Goal: Information Seeking & Learning: Learn about a topic

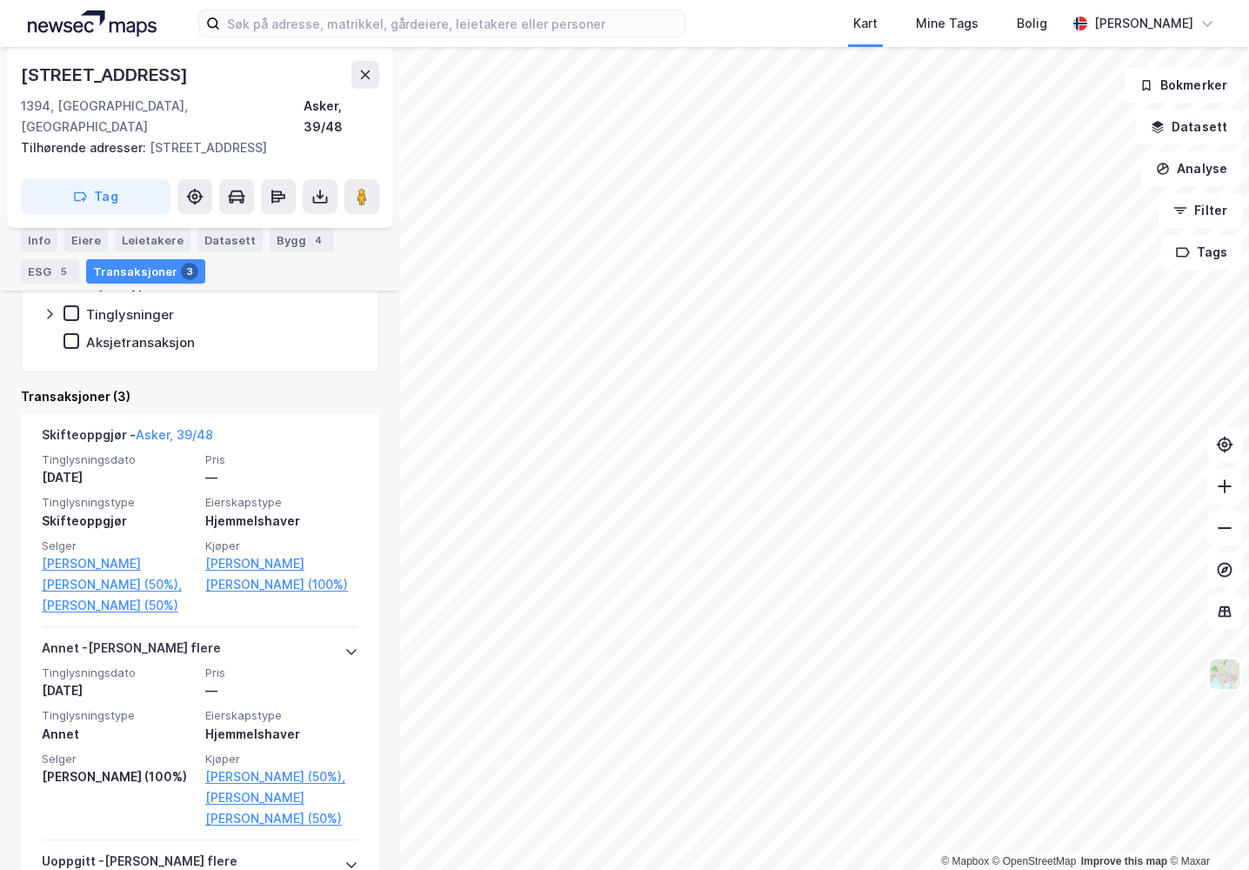
scroll to position [348, 0]
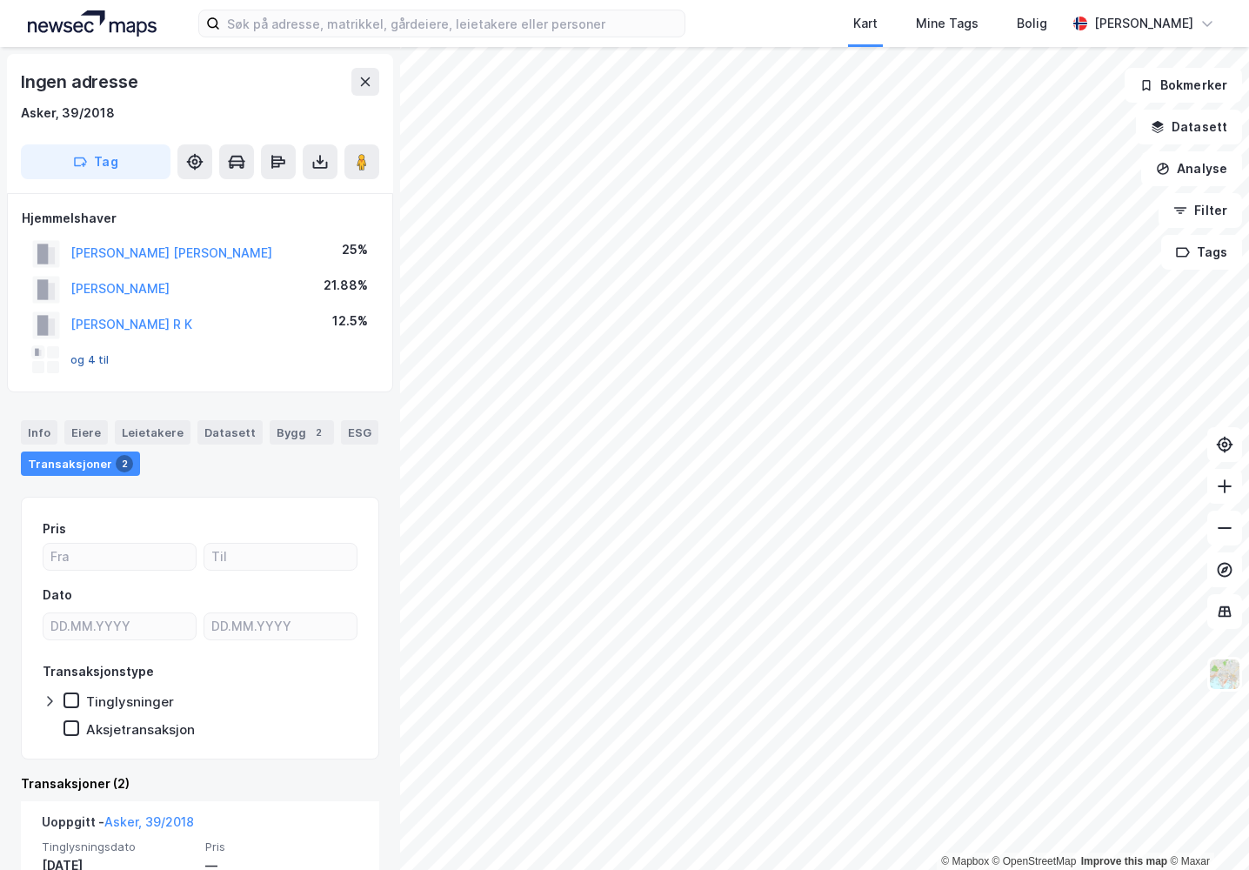
click at [0, 0] on button "og 4 til" at bounding box center [0, 0] width 0 height 0
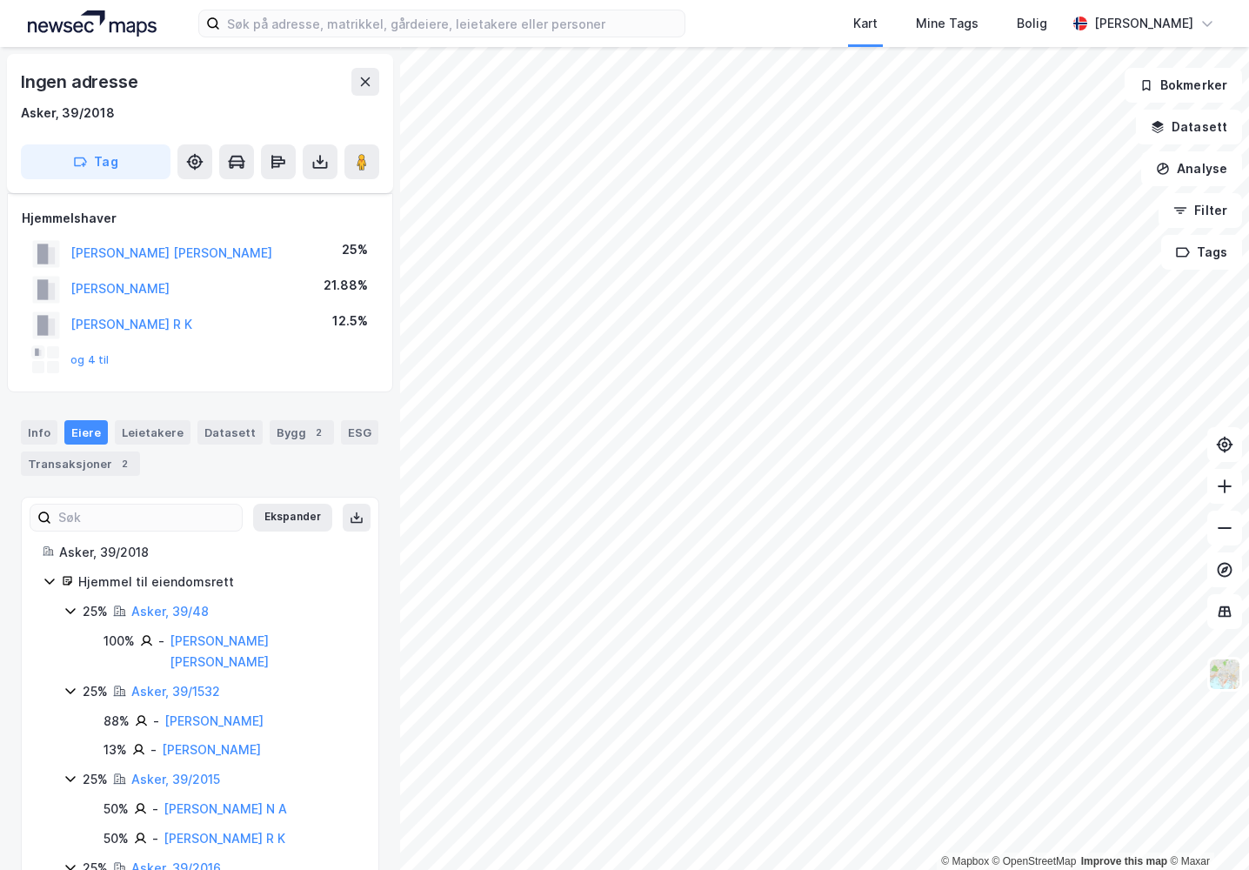
scroll to position [90, 0]
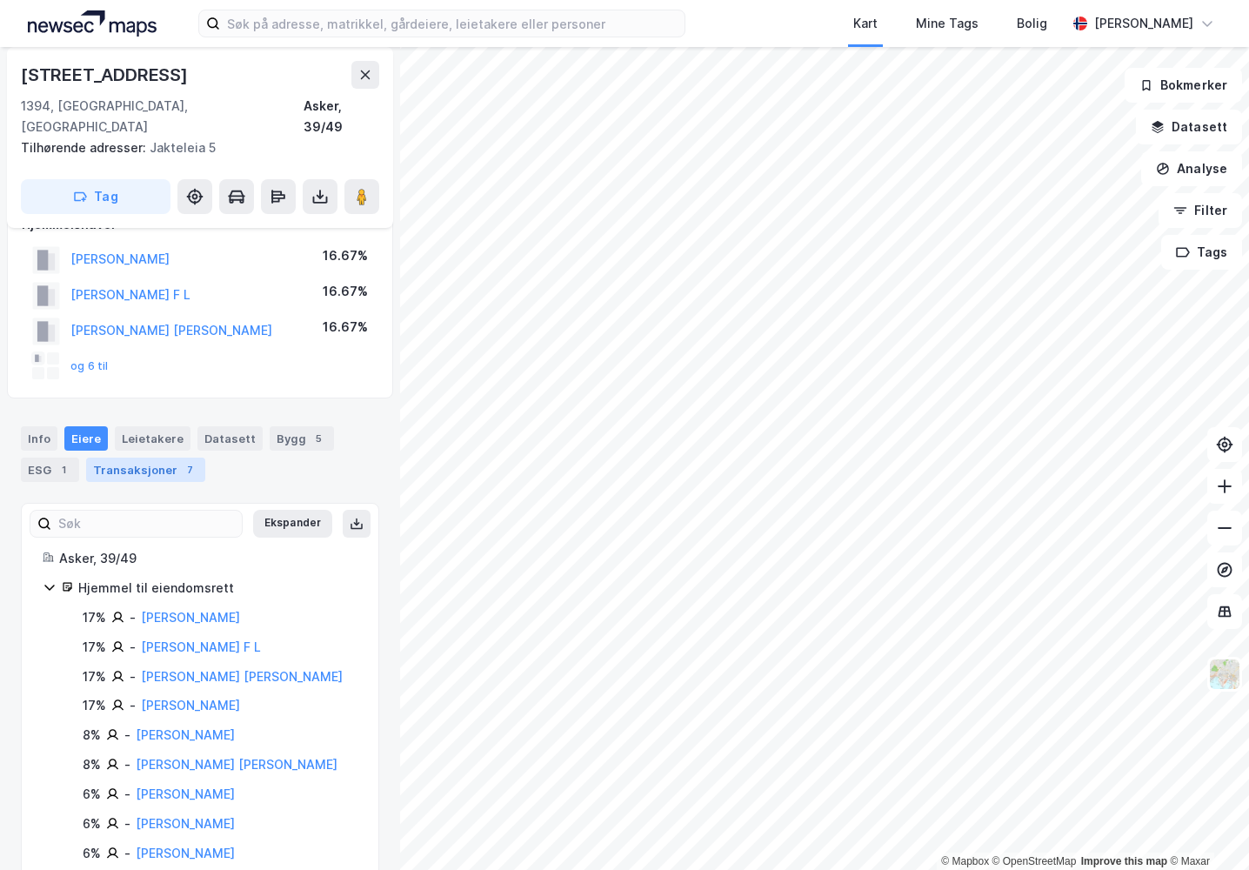
scroll to position [51, 0]
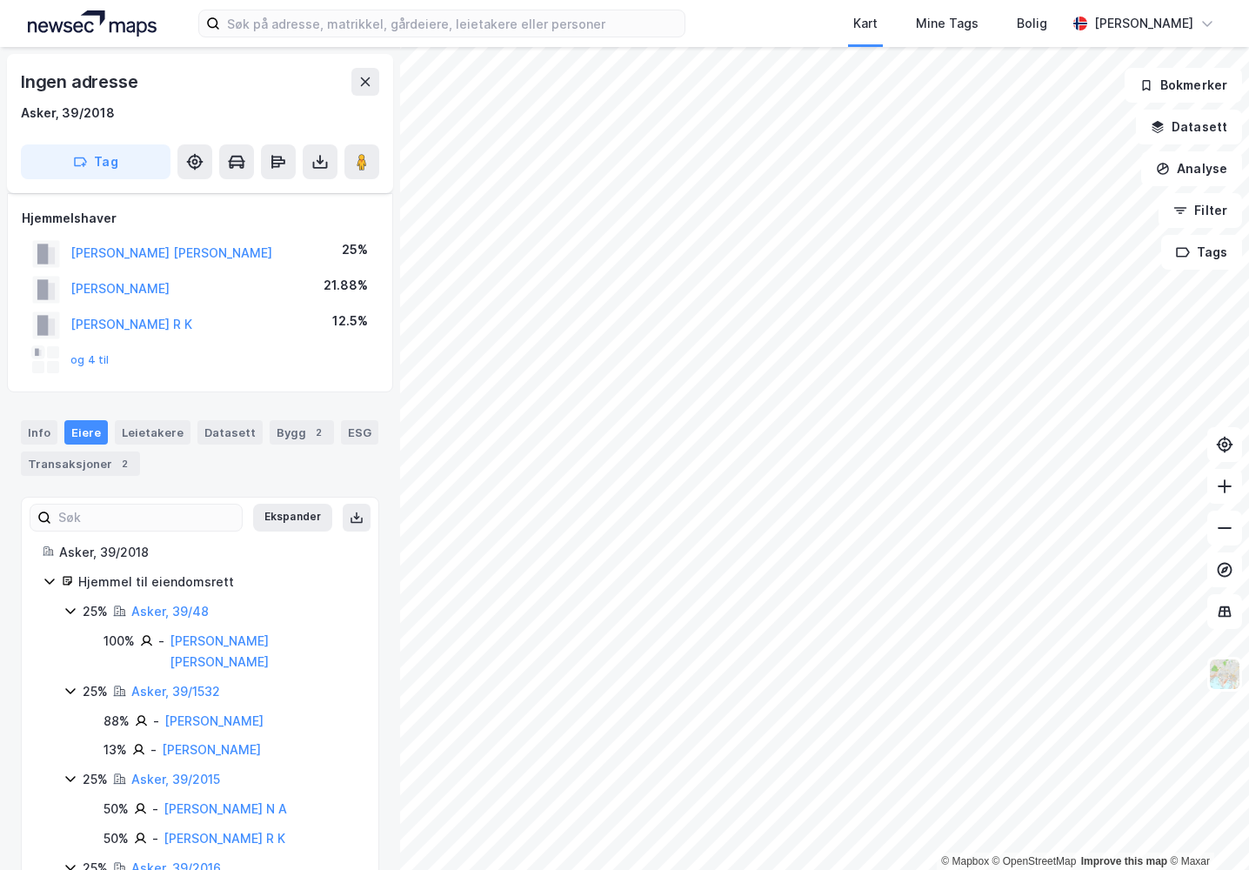
scroll to position [51, 0]
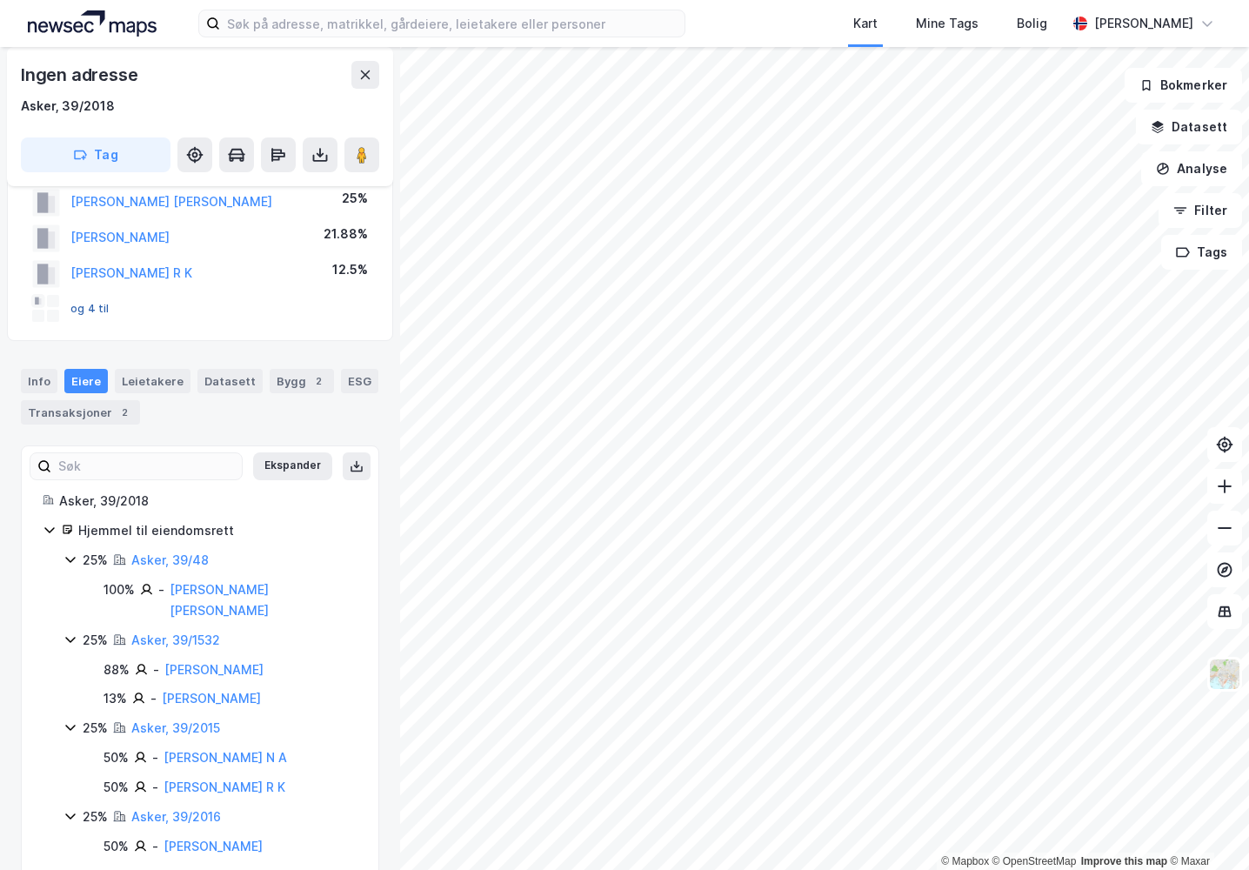
click at [0, 0] on button "og 4 til" at bounding box center [0, 0] width 0 height 0
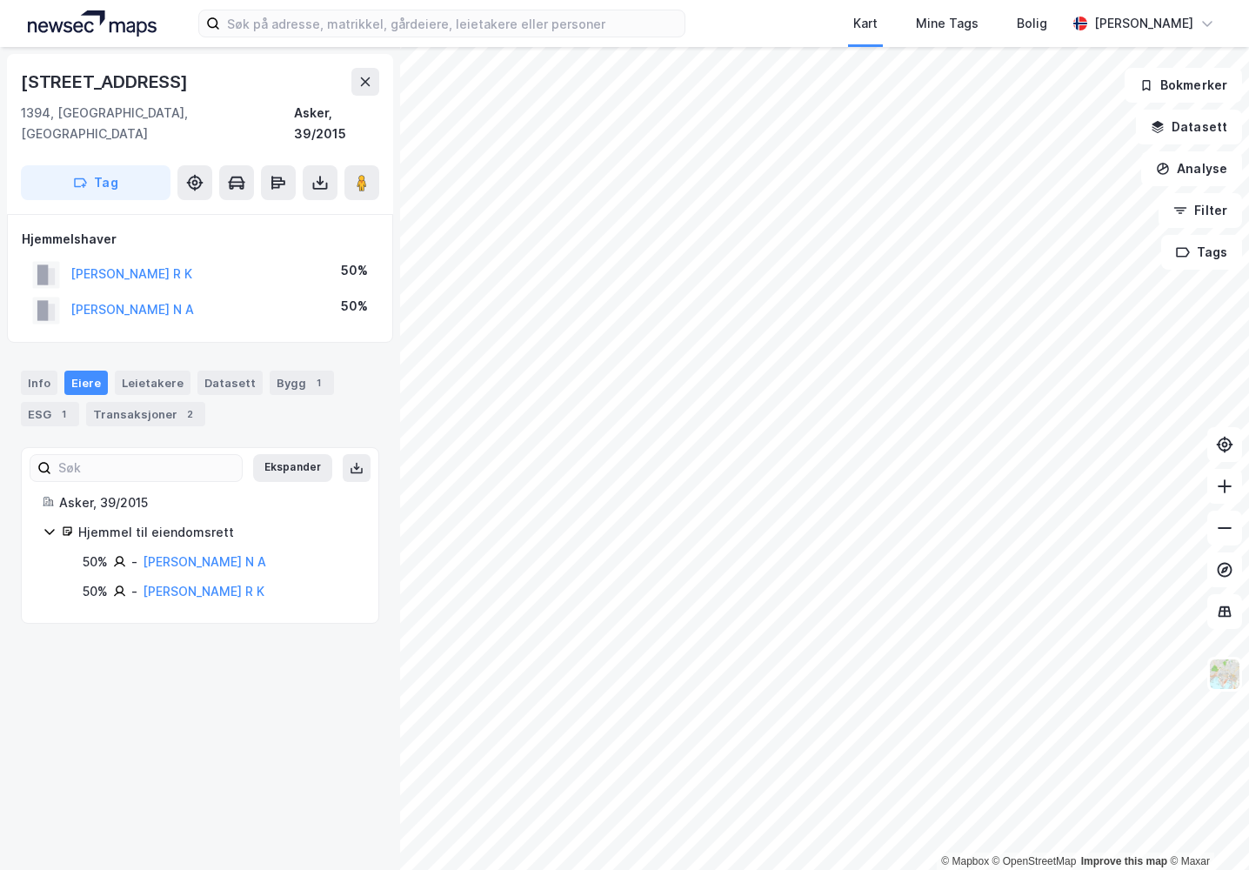
click at [149, 417] on div "Info [PERSON_NAME] Datasett Bygg 1 ESG 1 Transaksjoner 2 Ekspander Asker, 39/20…" at bounding box center [200, 487] width 358 height 274
click at [153, 402] on div "Transaksjoner 2" at bounding box center [145, 414] width 119 height 24
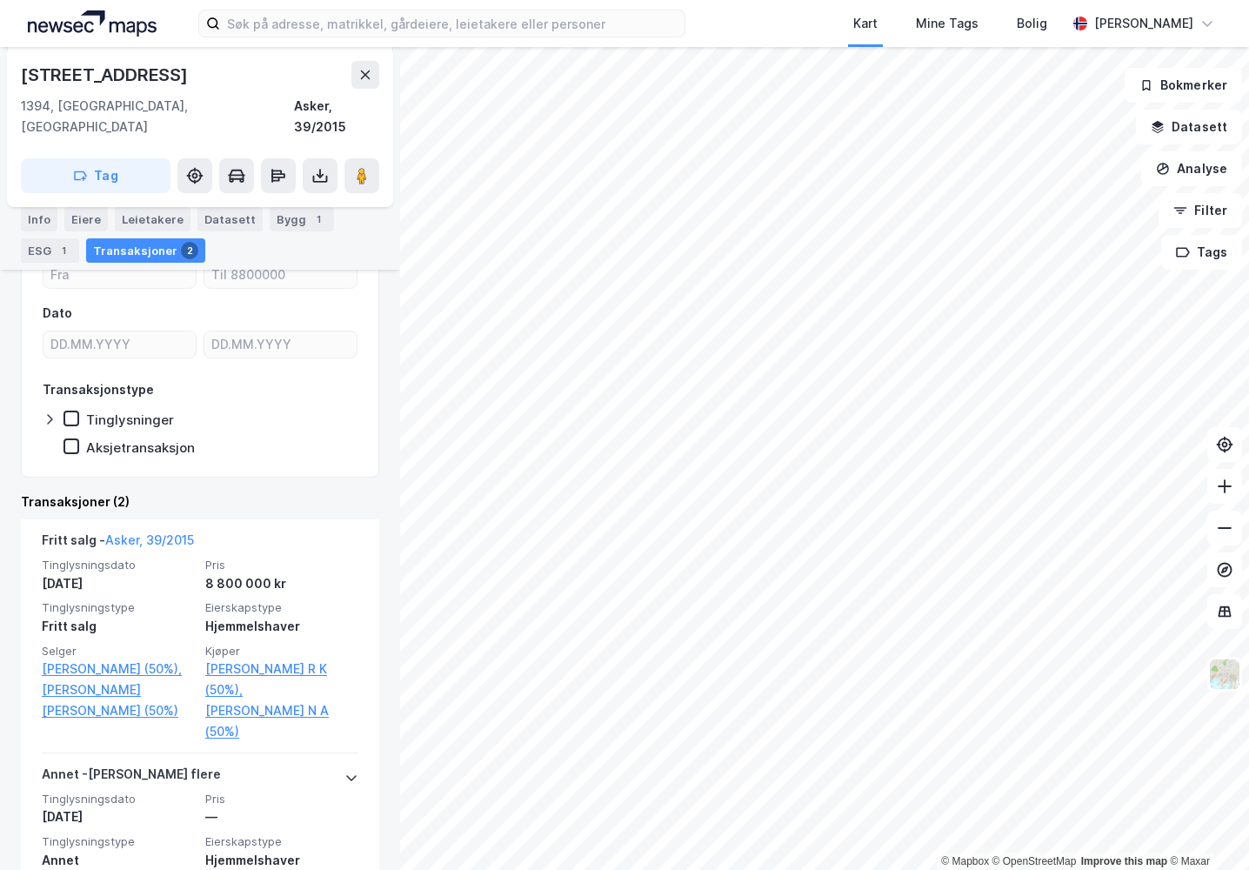
scroll to position [261, 0]
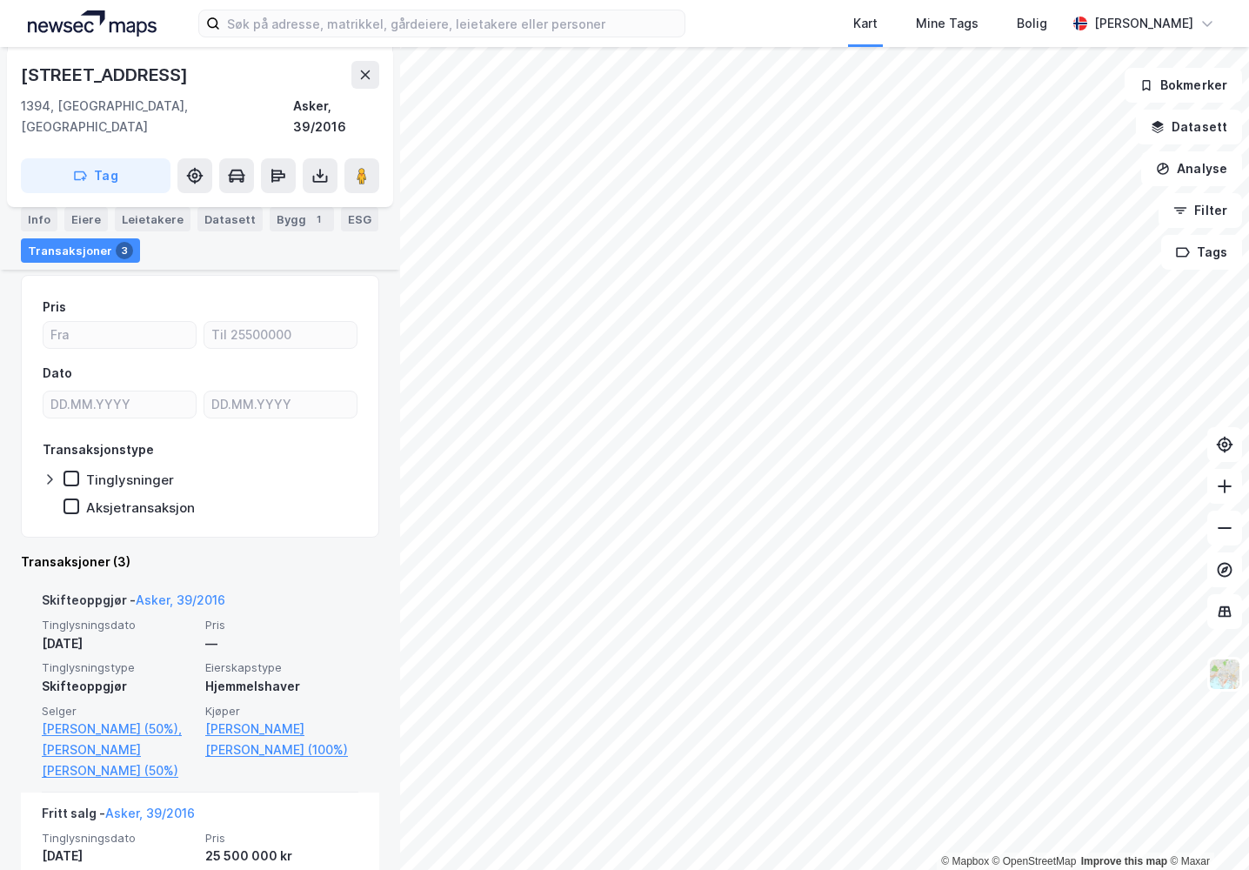
scroll to position [520, 0]
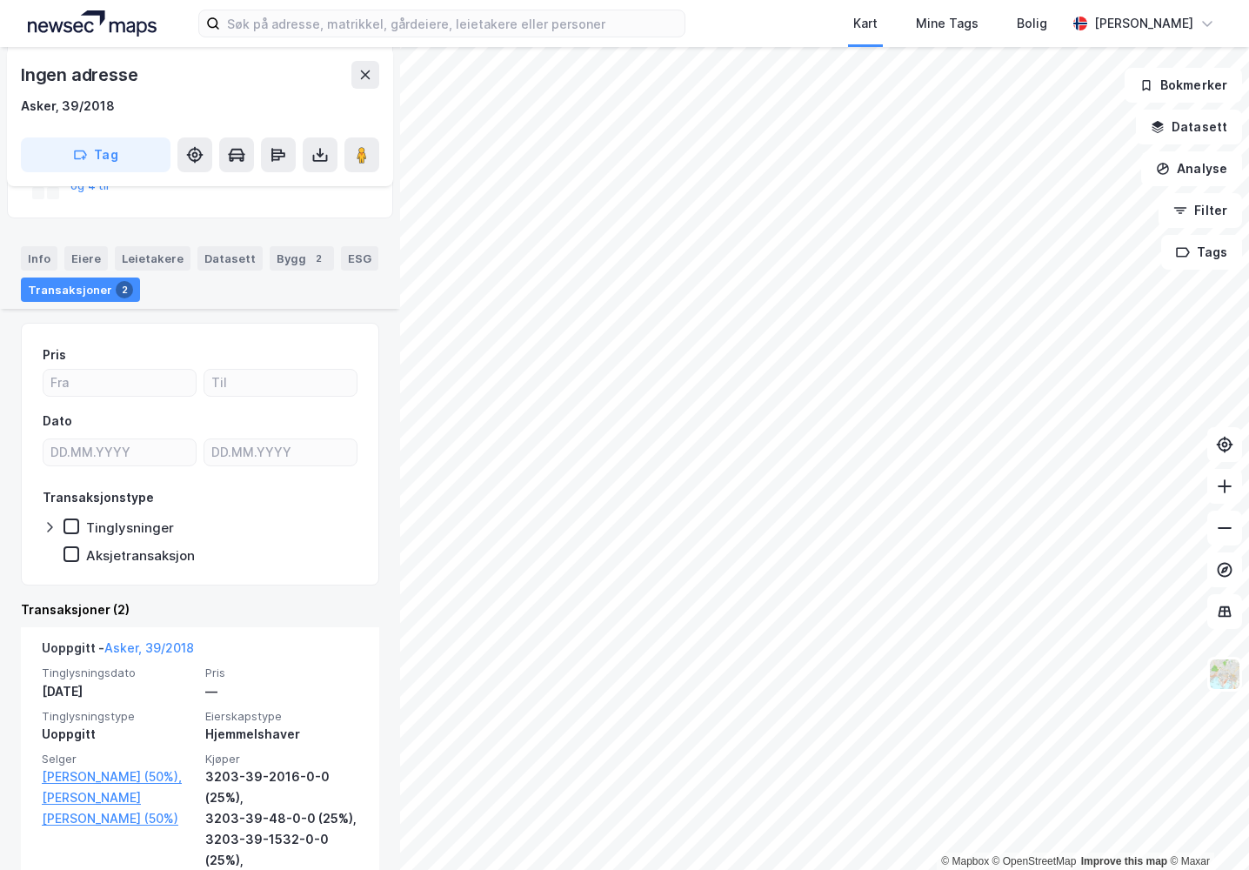
scroll to position [261, 0]
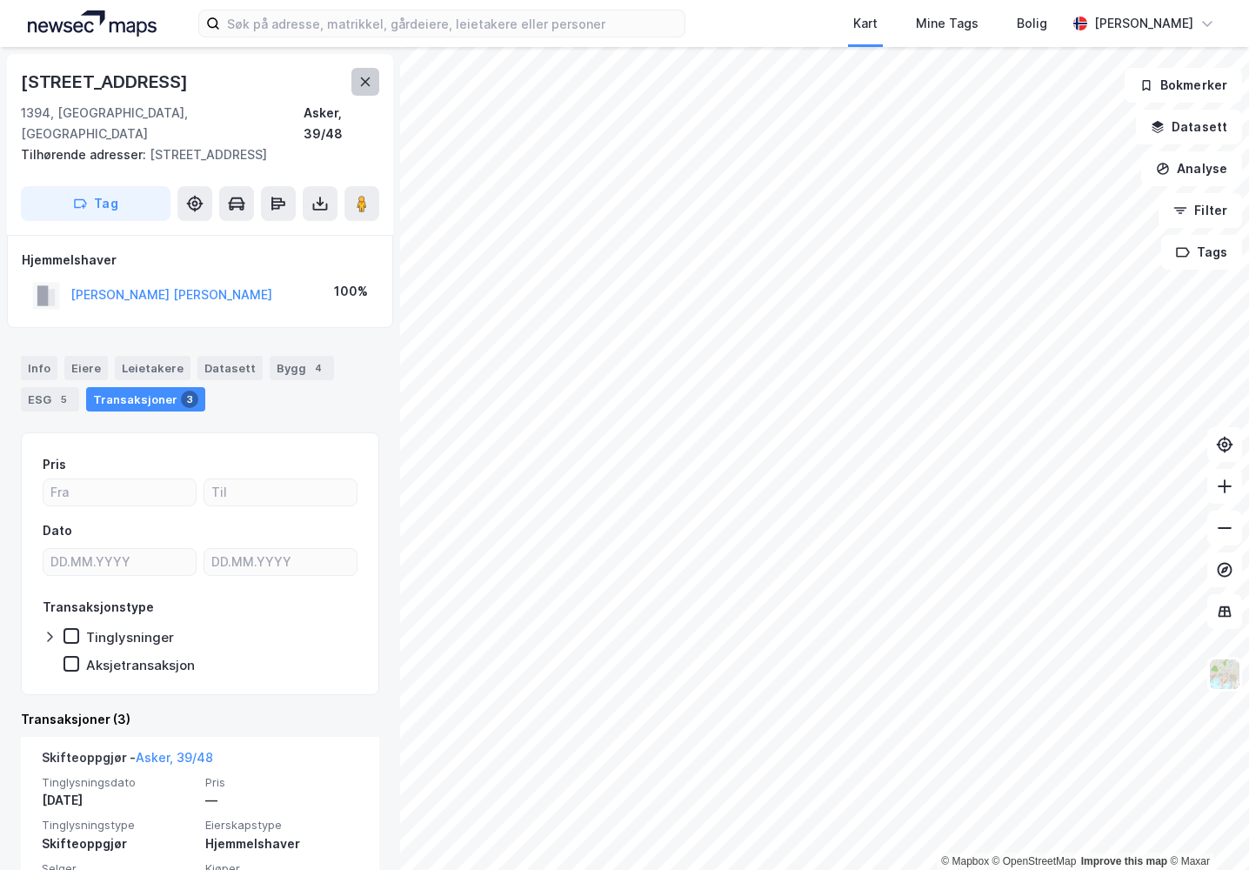
click at [363, 82] on icon at bounding box center [365, 82] width 14 height 14
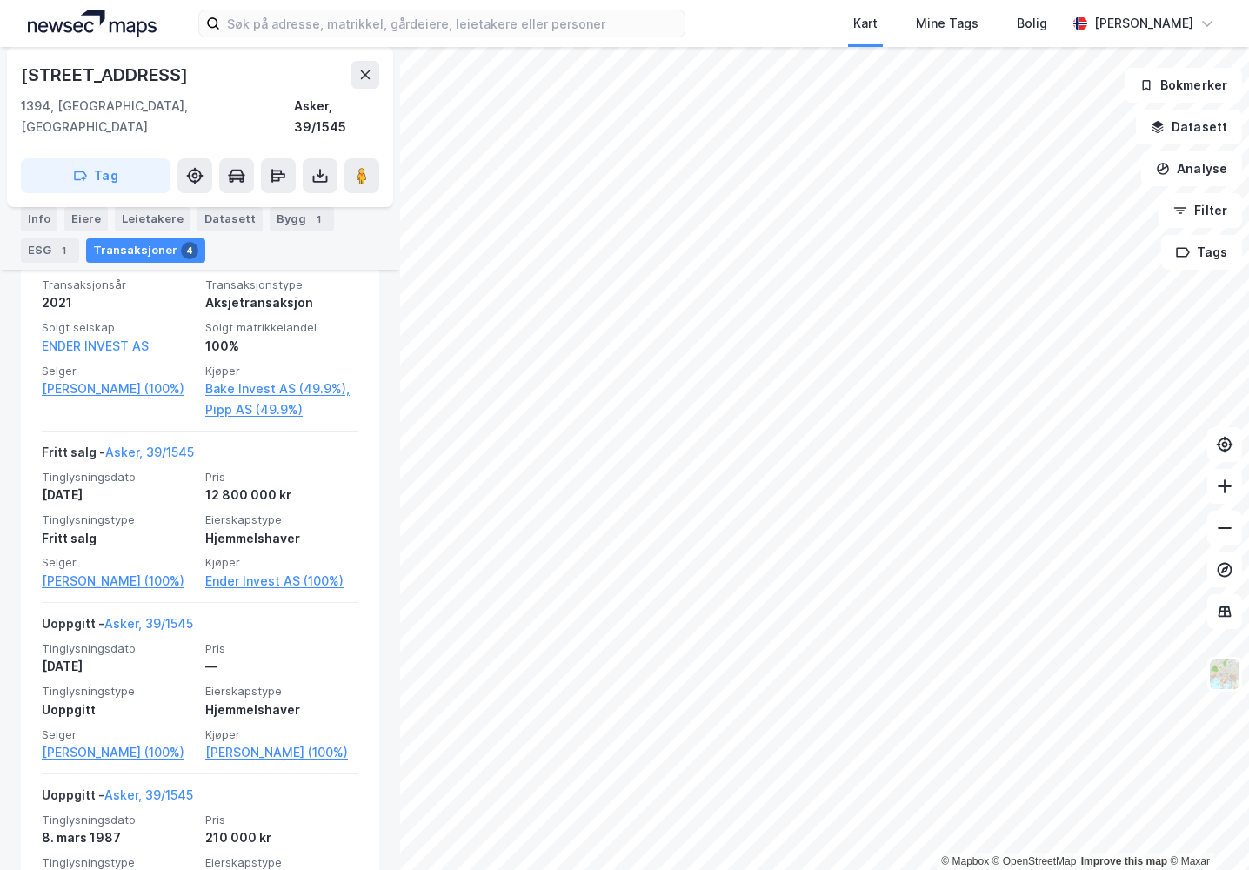
scroll to position [683, 0]
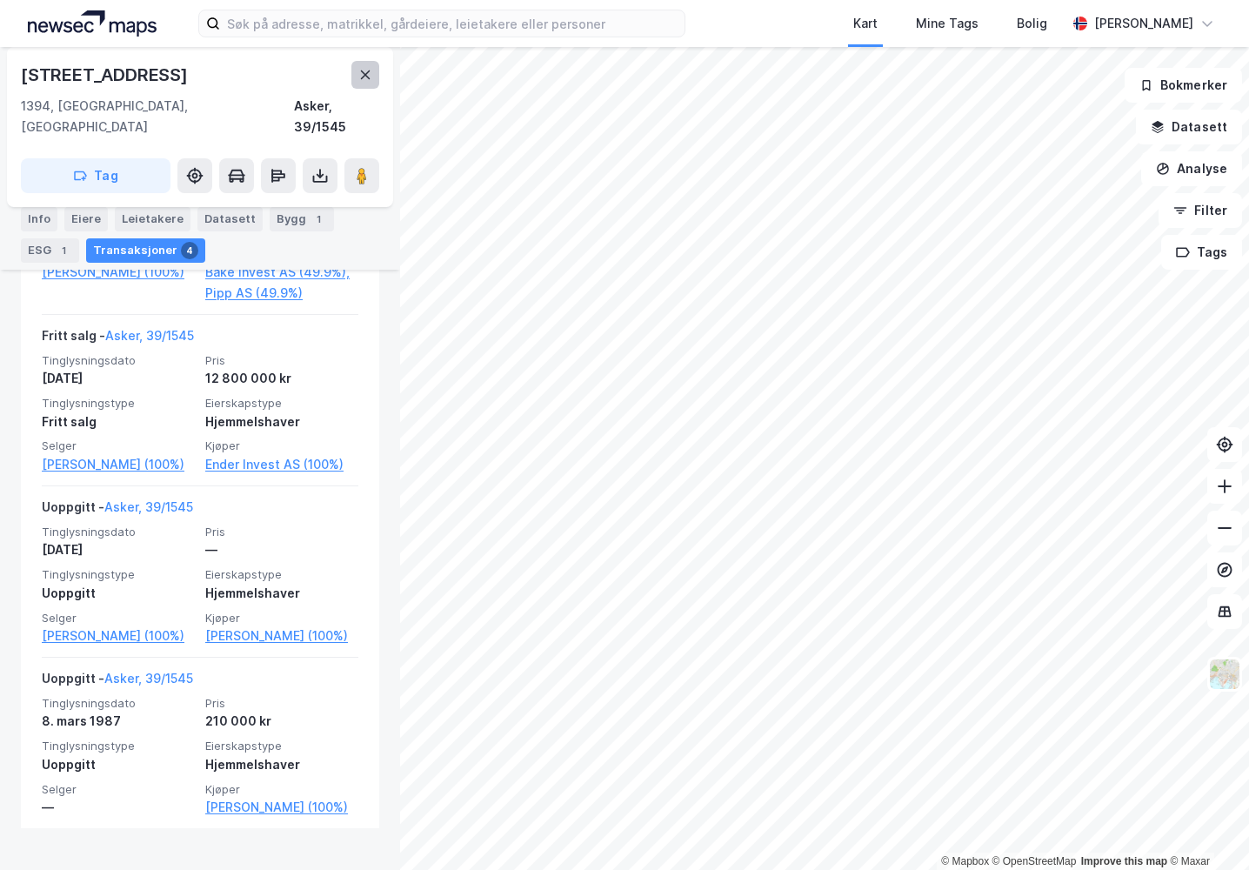
click at [361, 69] on icon at bounding box center [365, 75] width 14 height 14
